Goal: Task Accomplishment & Management: Use online tool/utility

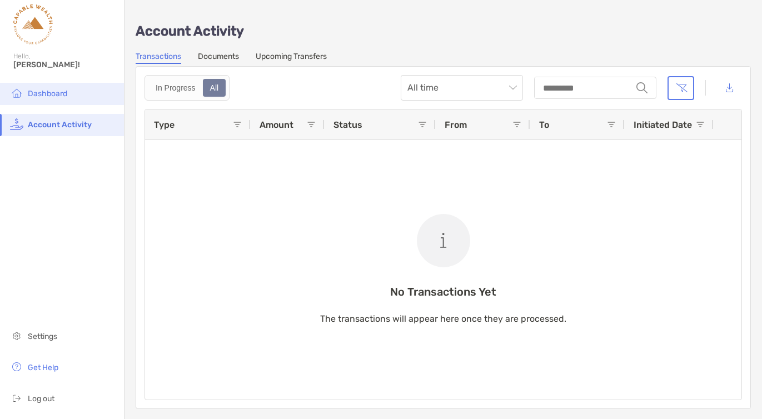
click at [50, 98] on li "Dashboard" at bounding box center [62, 94] width 124 height 22
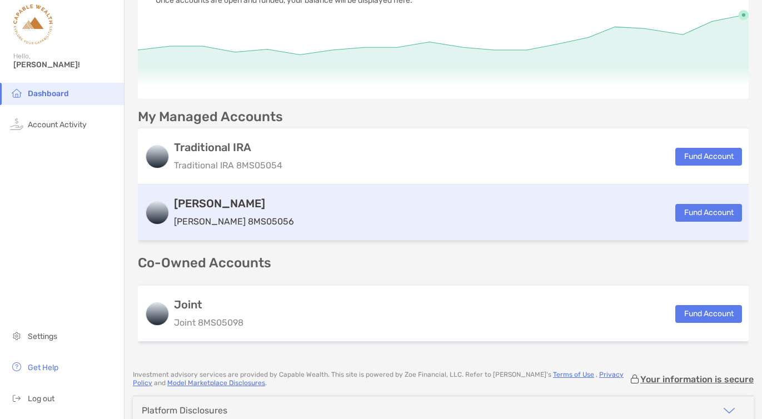
scroll to position [99, 0]
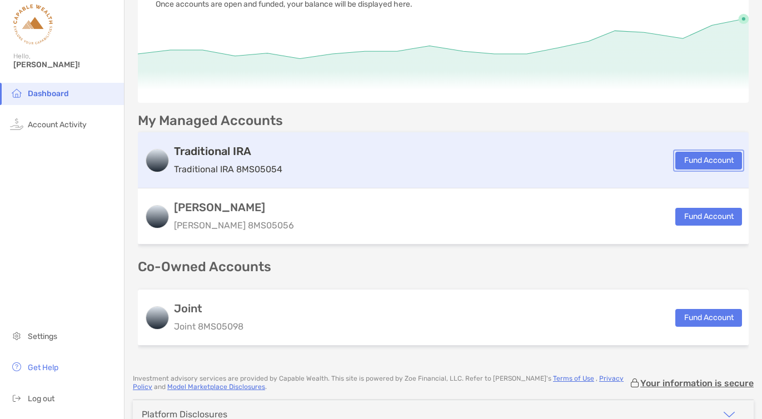
click at [699, 160] on button "Fund Account" at bounding box center [708, 161] width 67 height 18
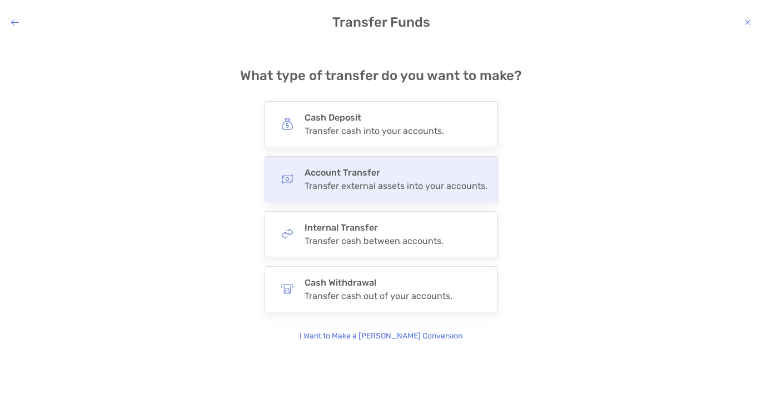
click at [431, 194] on div "Account Transfer Transfer external assets into your accounts." at bounding box center [381, 179] width 233 height 46
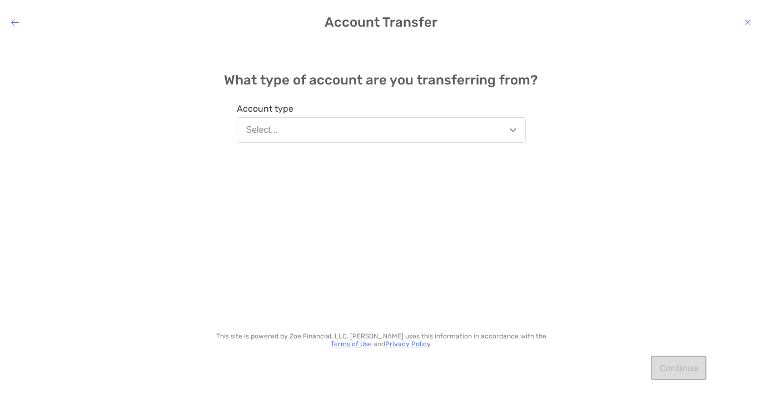
click at [353, 129] on button "Select..." at bounding box center [381, 130] width 289 height 26
click at [200, 137] on div "What type of account are you transferring from? Account type Select... This sit…" at bounding box center [381, 221] width 762 height 361
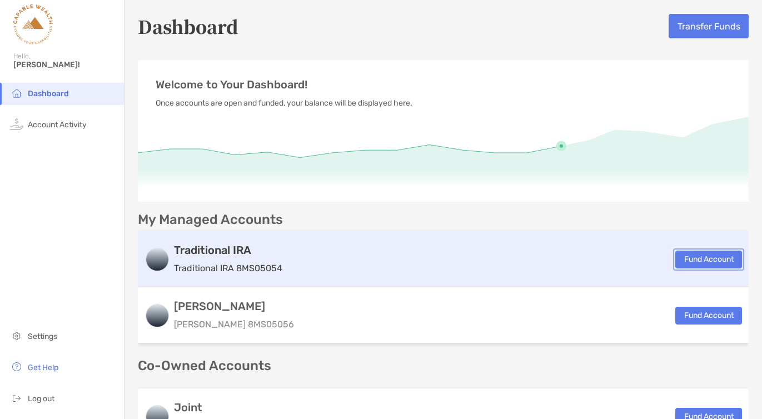
click at [697, 259] on button "Fund Account" at bounding box center [708, 260] width 67 height 18
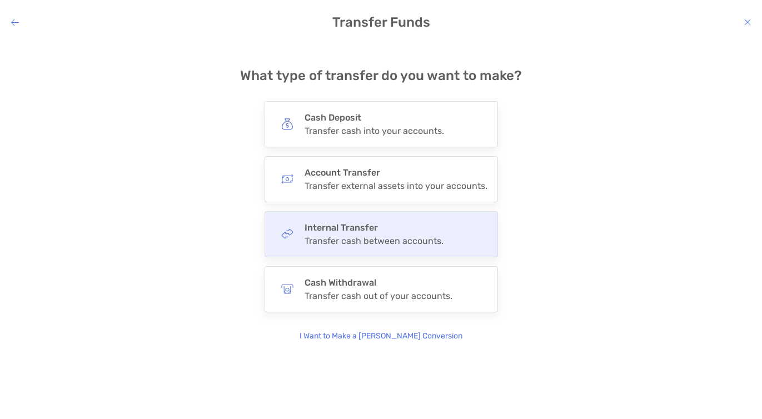
click at [434, 245] on div "Transfer cash between accounts." at bounding box center [374, 241] width 139 height 11
